Goal: Navigation & Orientation: Find specific page/section

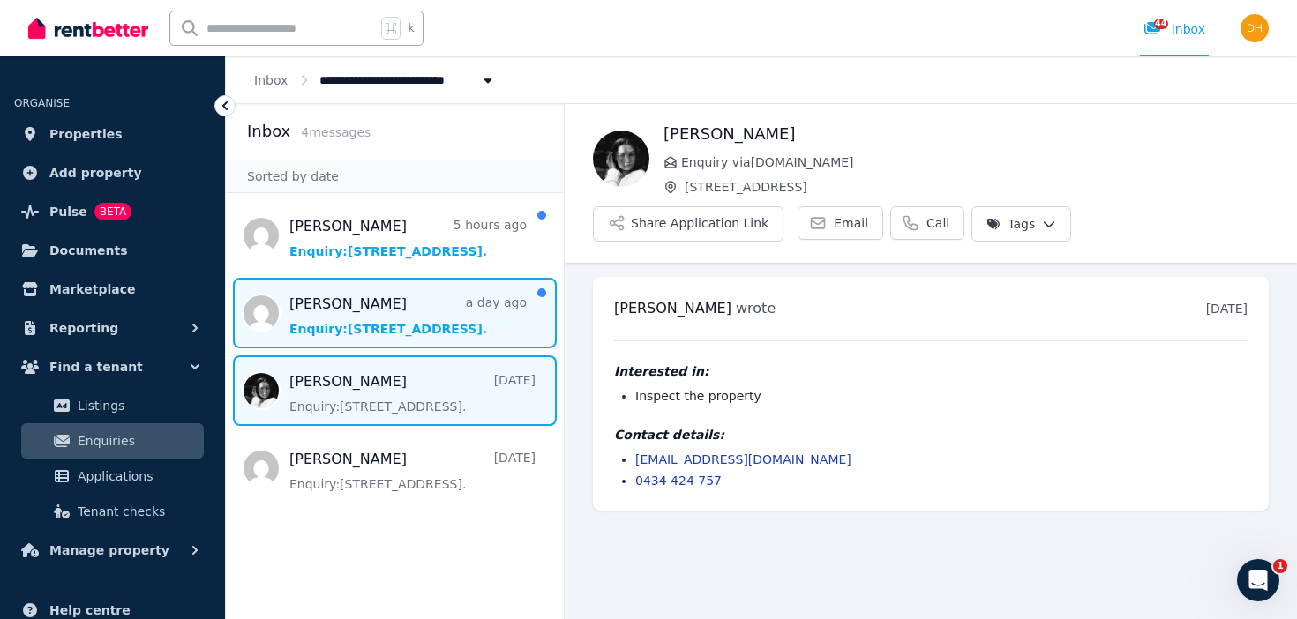
click at [410, 318] on span "Message list" at bounding box center [395, 313] width 338 height 71
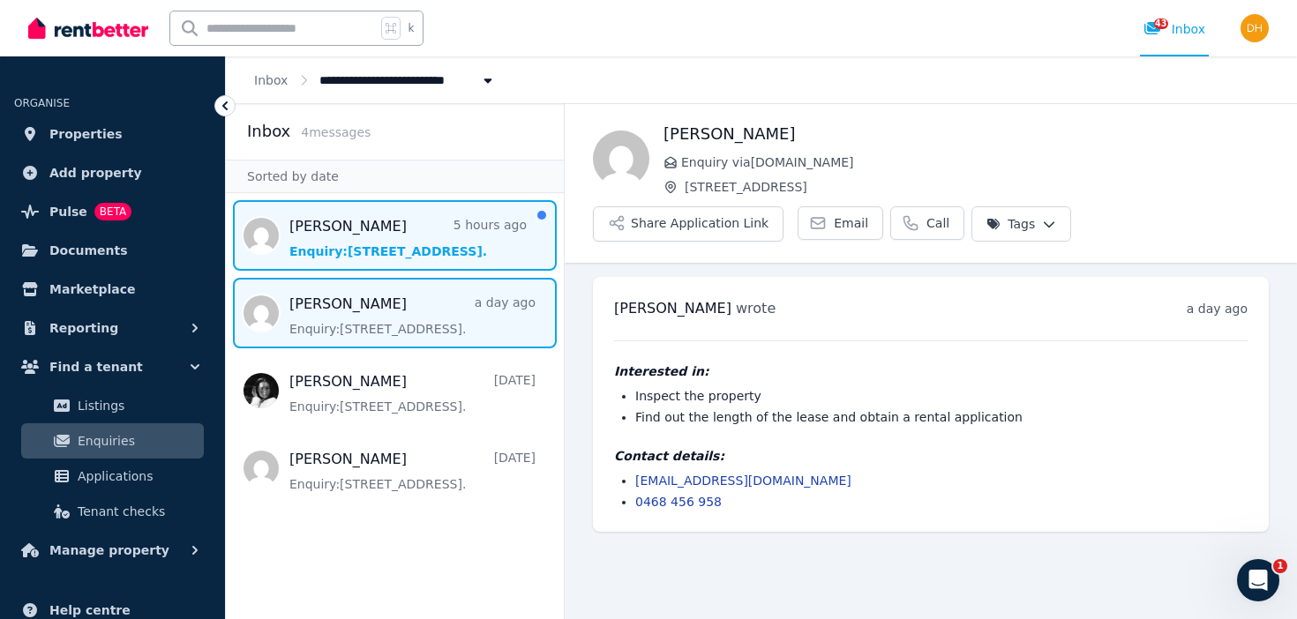
click at [386, 251] on span "Message list" at bounding box center [395, 235] width 338 height 71
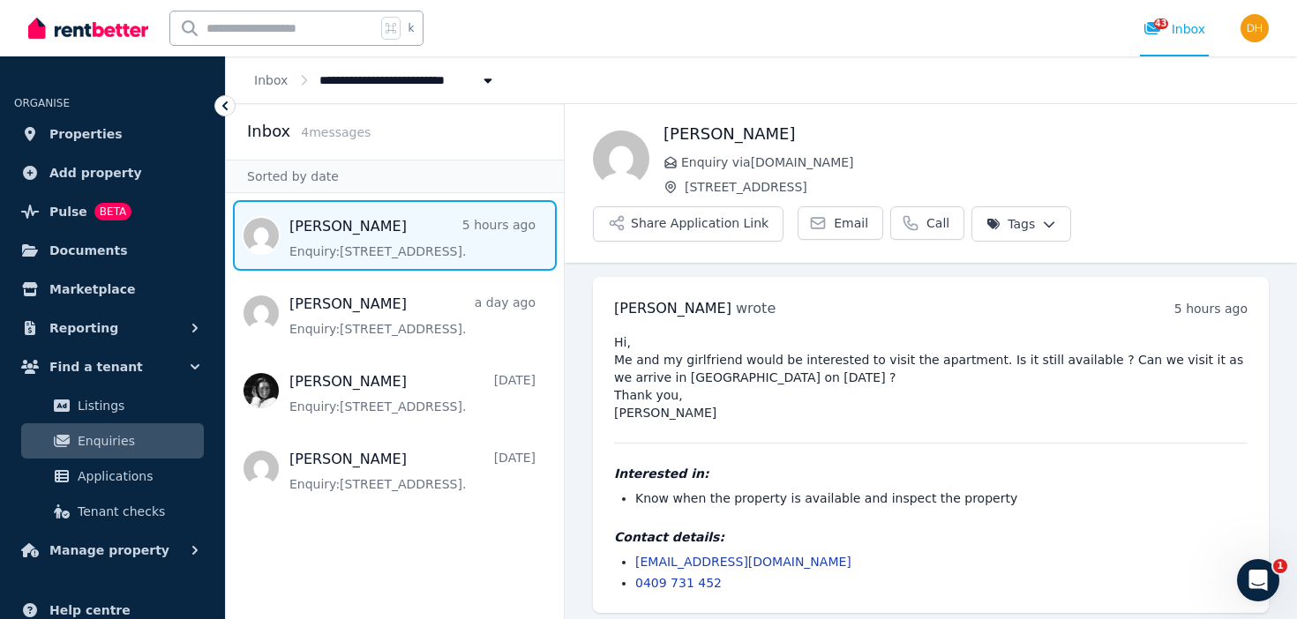
scroll to position [7, 0]
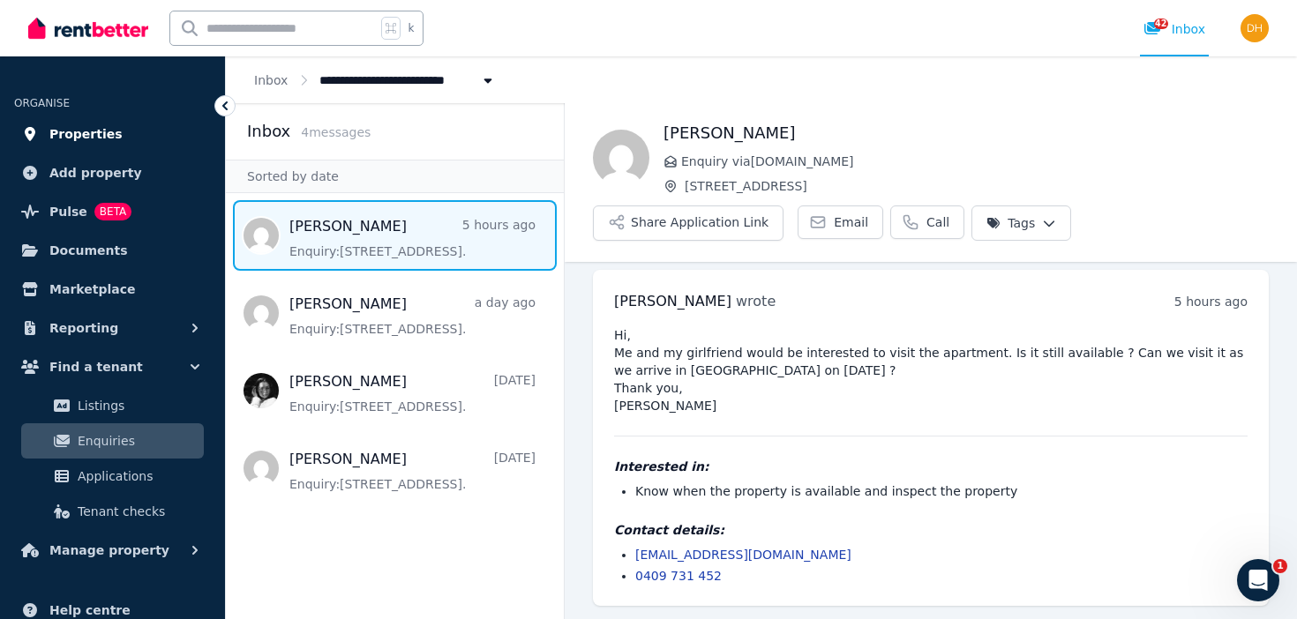
click at [101, 131] on span "Properties" at bounding box center [85, 133] width 73 height 21
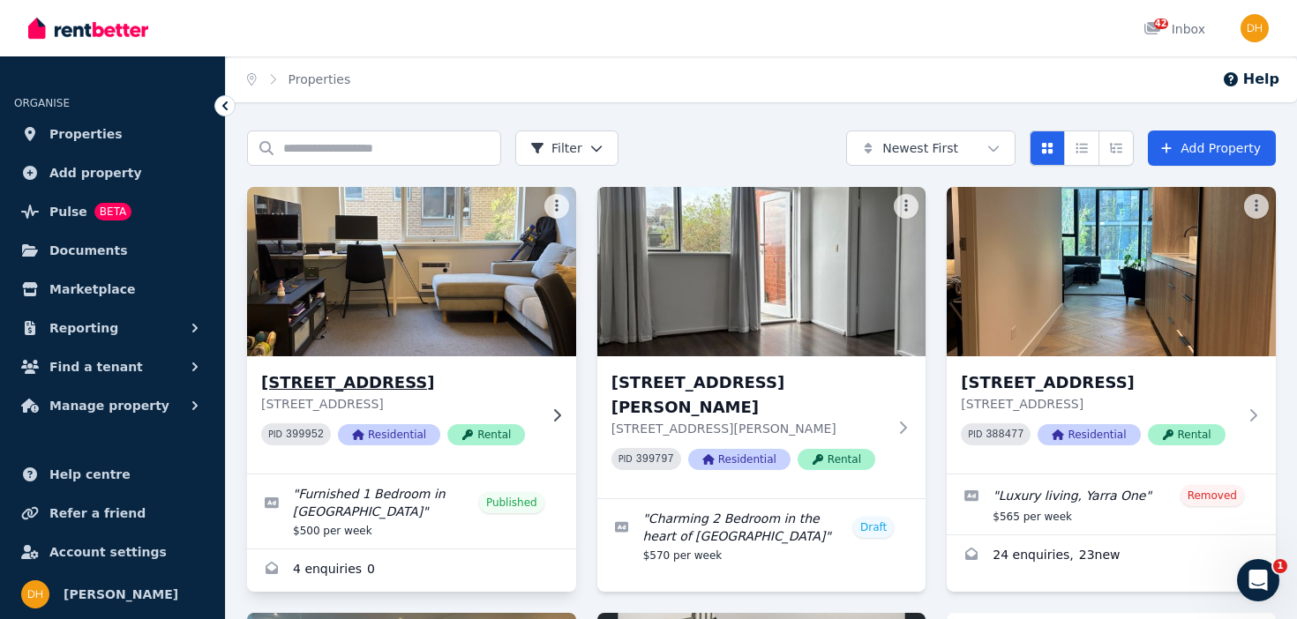
click at [423, 379] on h3 "[STREET_ADDRESS]" at bounding box center [399, 382] width 276 height 25
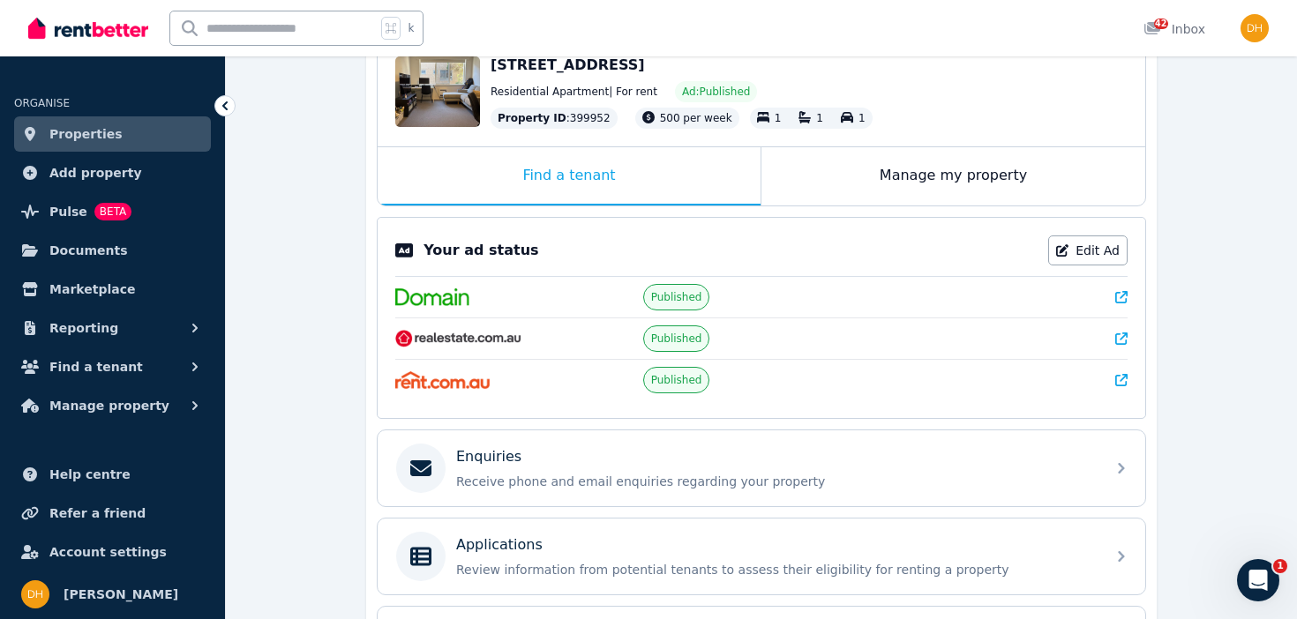
scroll to position [85, 0]
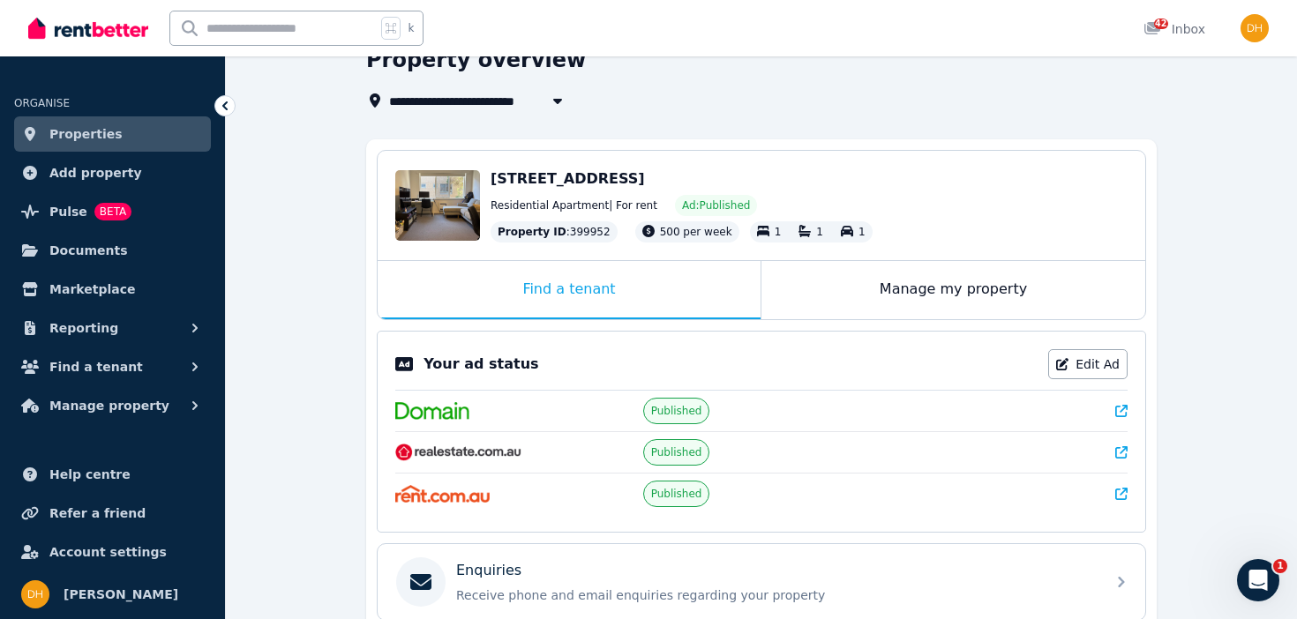
click at [1121, 446] on icon at bounding box center [1121, 452] width 12 height 12
